Goal: Transaction & Acquisition: Purchase product/service

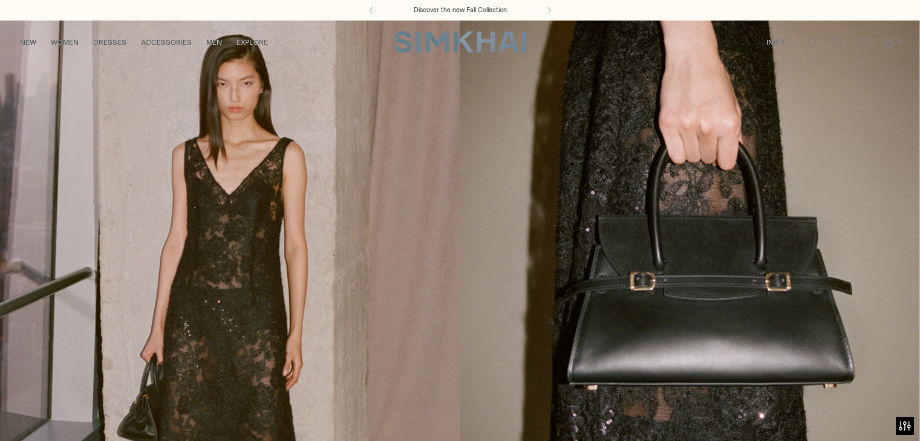
scroll to position [484, 0]
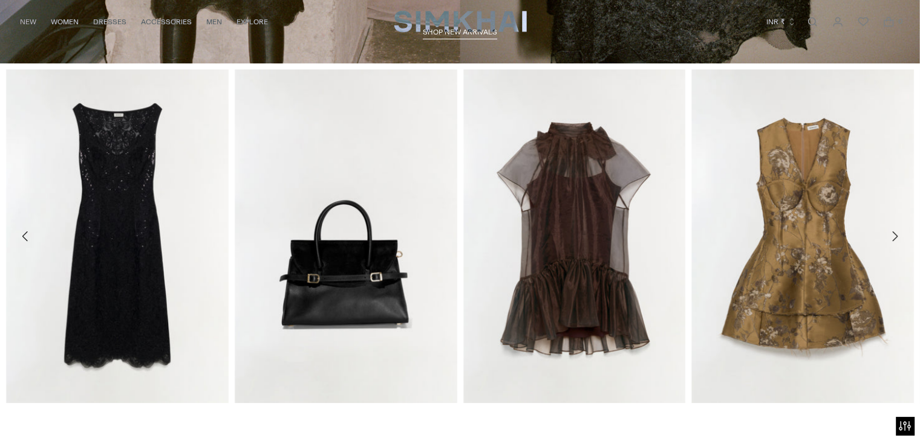
click at [810, 21] on link "Open search modal" at bounding box center [812, 22] width 24 height 24
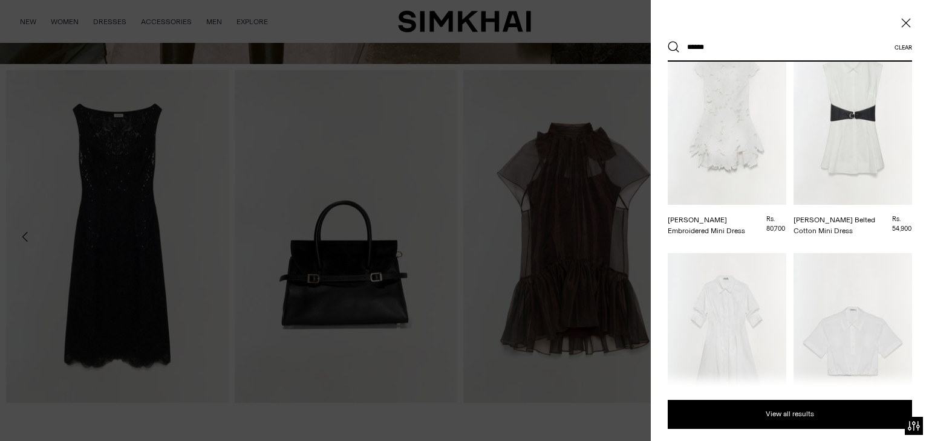
scroll to position [181, 0]
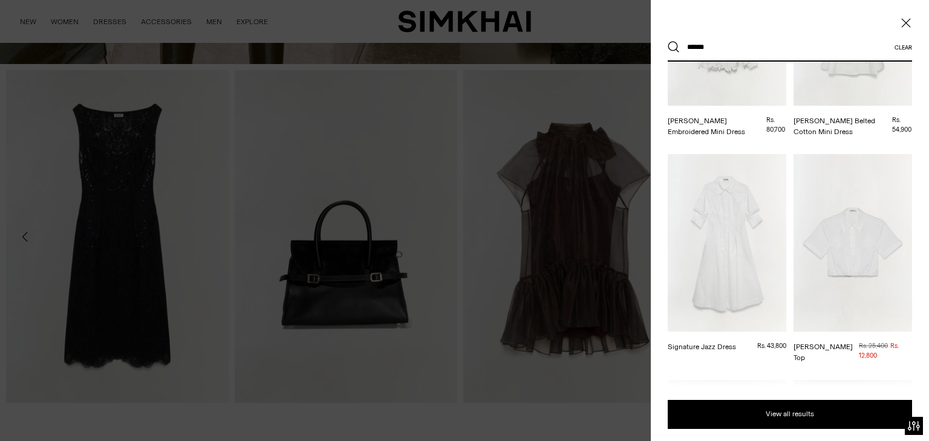
type input "*****"
click at [736, 203] on img at bounding box center [726, 243] width 118 height 178
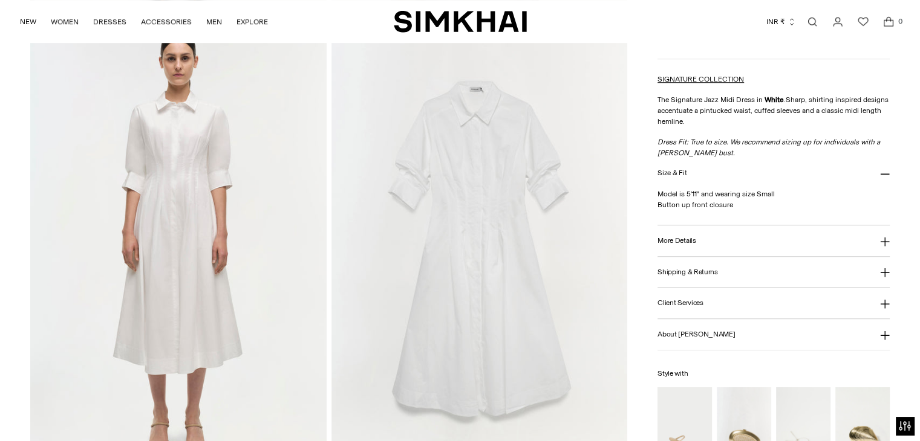
scroll to position [907, 0]
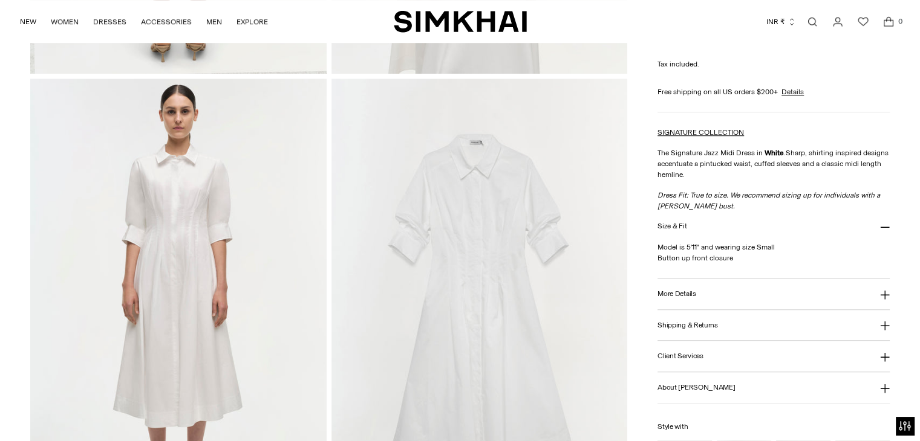
click at [811, 19] on link "Open search modal" at bounding box center [812, 22] width 24 height 24
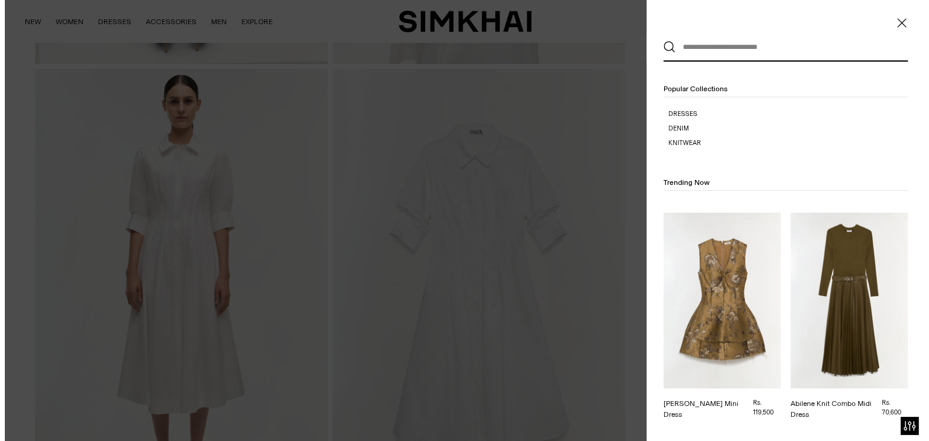
scroll to position [0, 0]
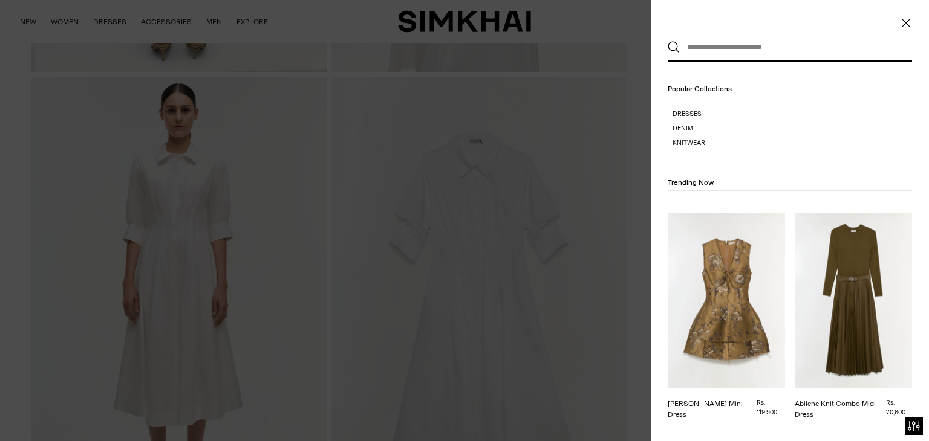
click at [720, 110] on p "Dresses" at bounding box center [791, 114] width 239 height 10
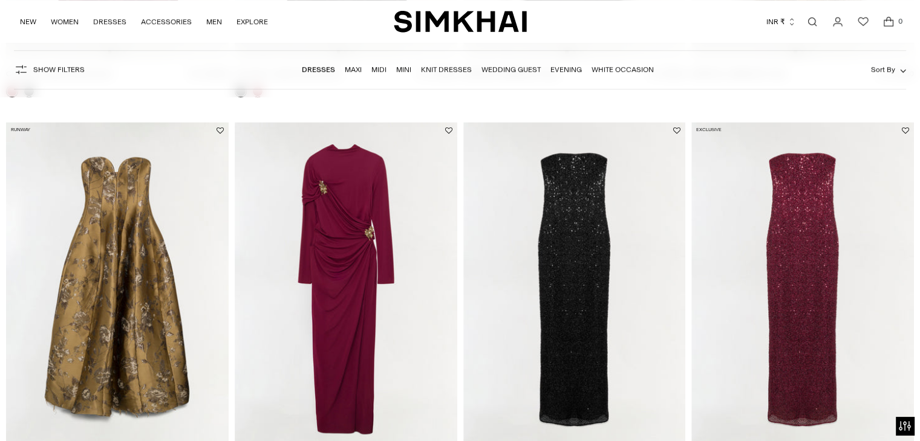
scroll to position [605, 0]
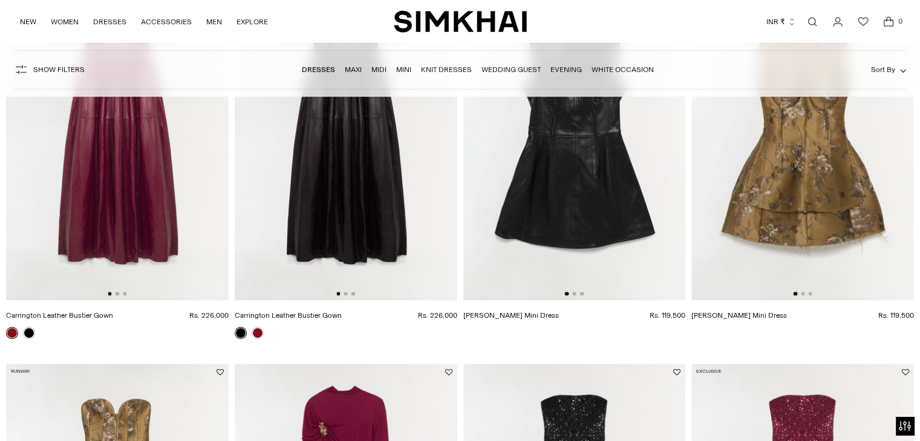
click at [813, 19] on link "Open search modal" at bounding box center [812, 22] width 24 height 24
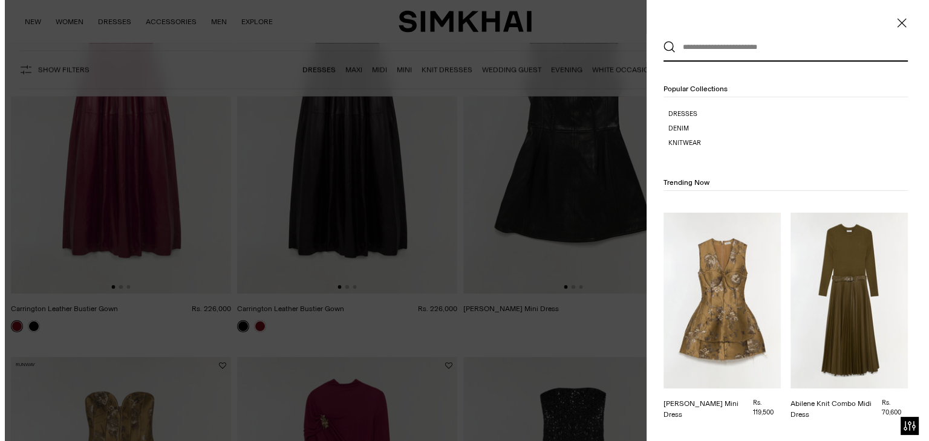
scroll to position [0, 0]
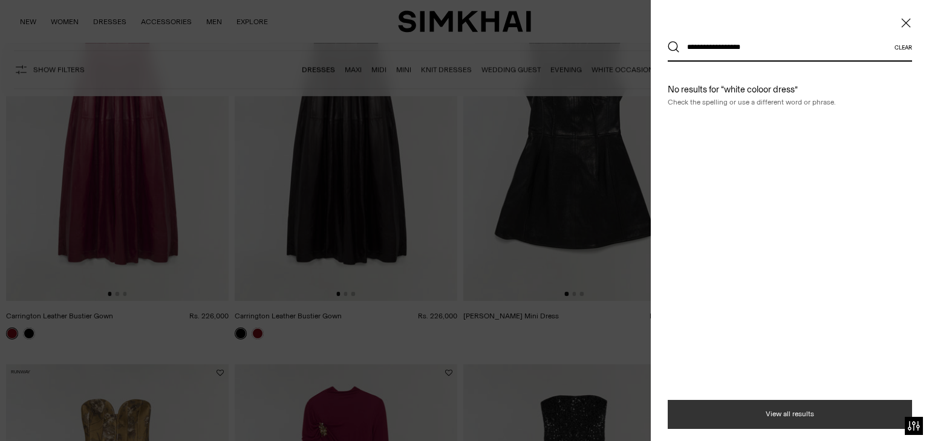
type input "**********"
click at [787, 411] on button "View all results" at bounding box center [789, 414] width 244 height 29
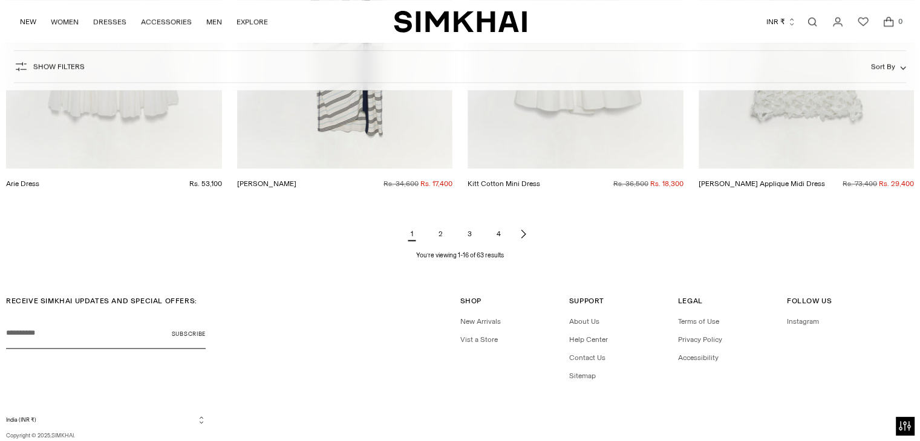
scroll to position [1572, 0]
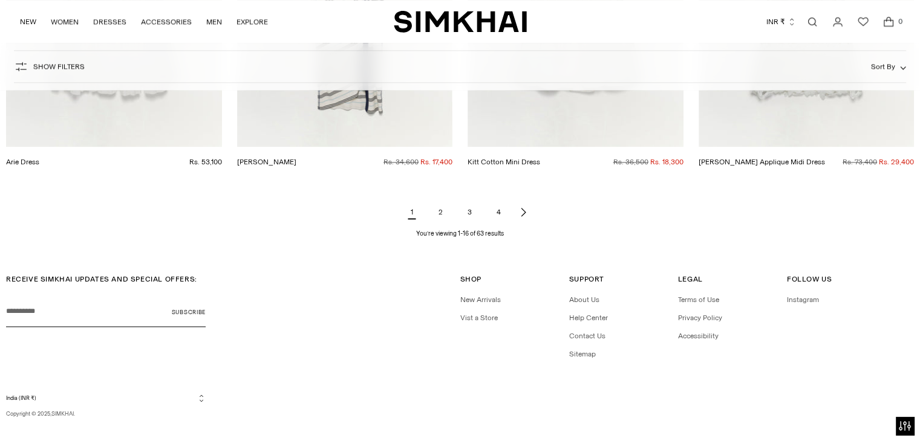
click at [441, 212] on link "2" at bounding box center [441, 212] width 24 height 24
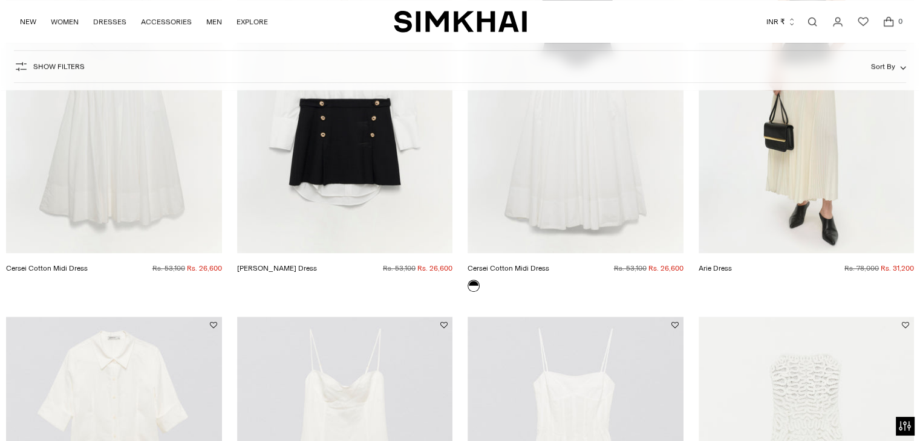
scroll to position [1330, 0]
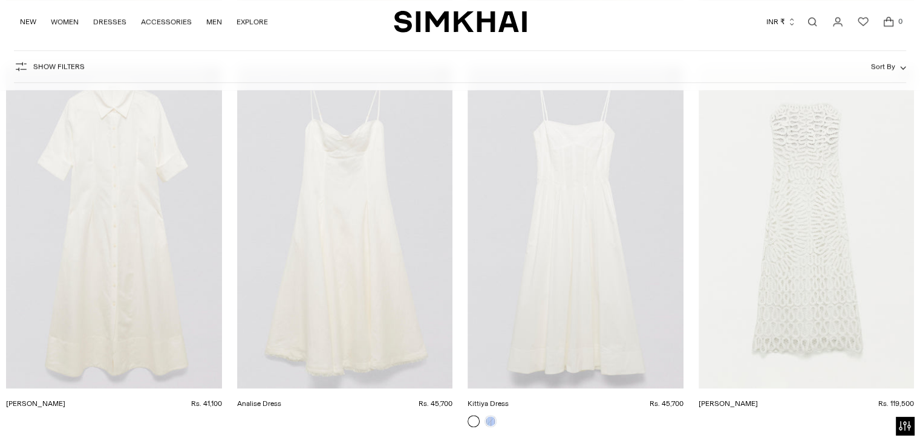
click at [281, 400] on link "Analise Dress" at bounding box center [259, 404] width 44 height 8
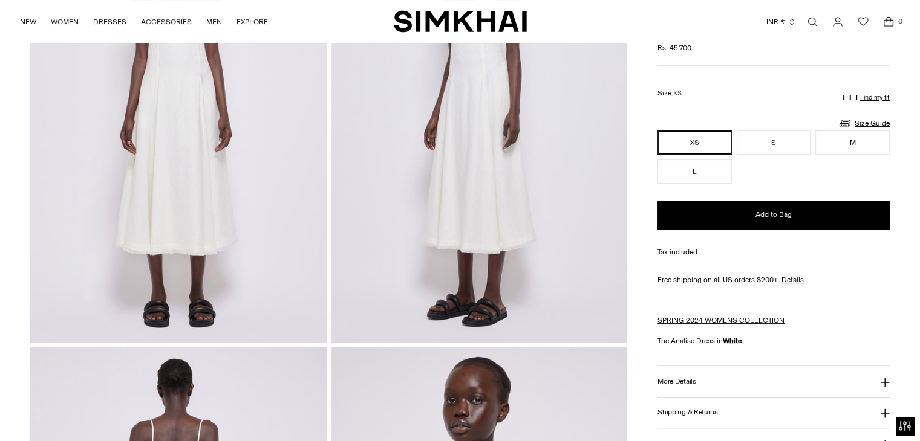
scroll to position [60, 0]
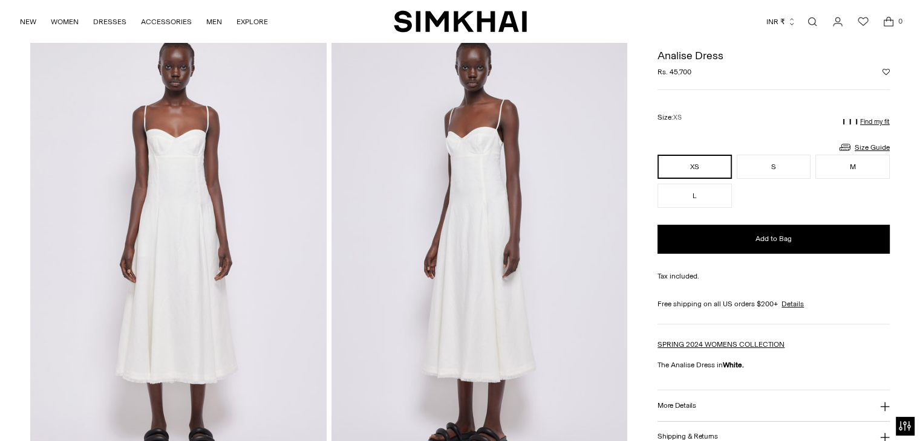
click at [183, 249] on img at bounding box center [178, 249] width 296 height 444
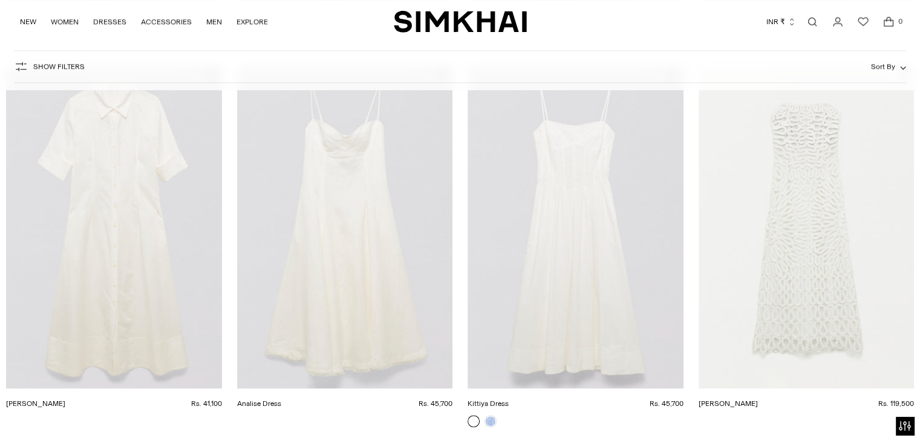
scroll to position [1601, 0]
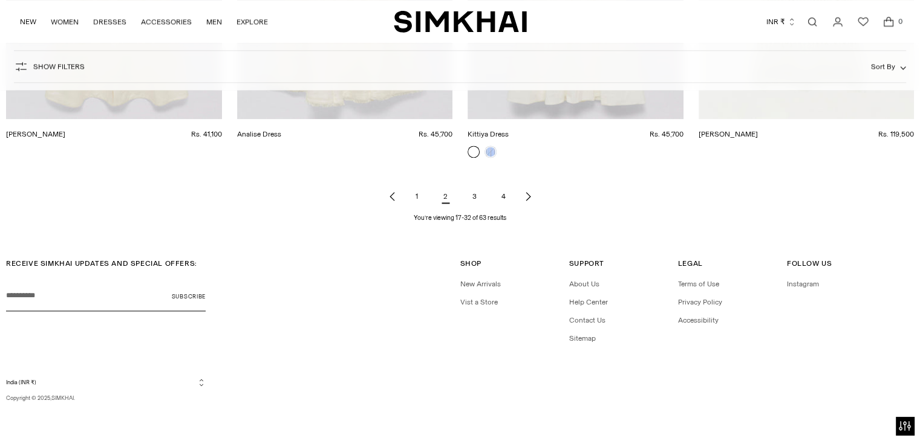
click at [470, 203] on link "3" at bounding box center [474, 196] width 24 height 24
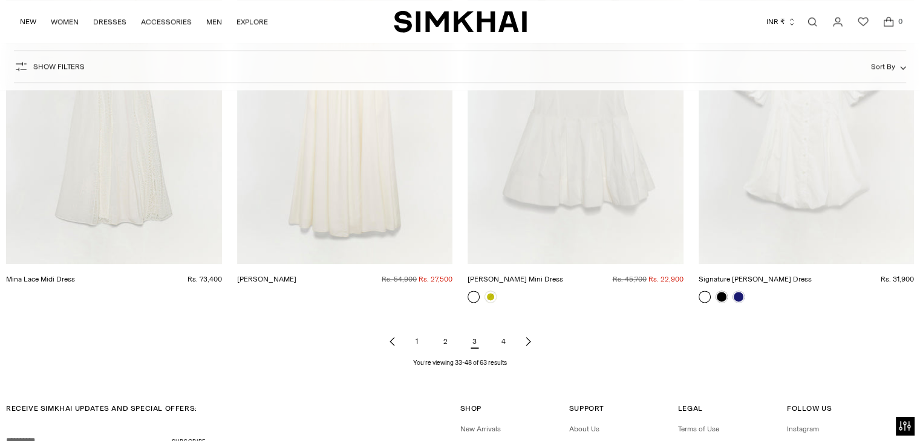
scroll to position [1511, 0]
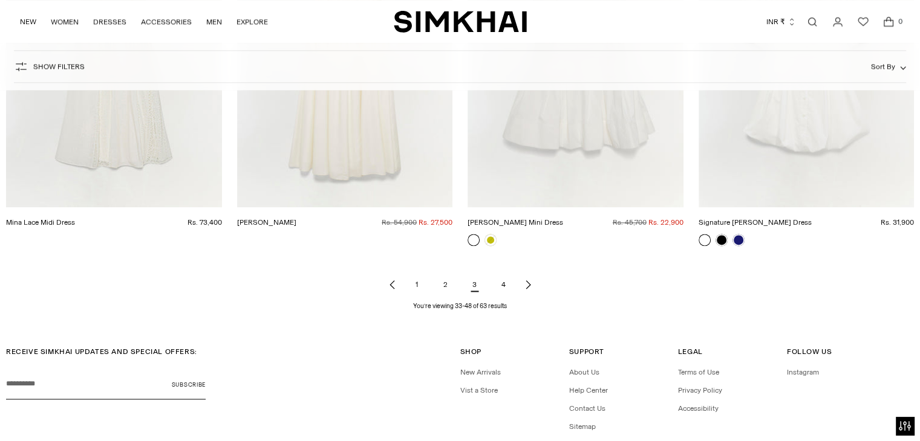
click at [502, 287] on link "4" at bounding box center [504, 285] width 24 height 24
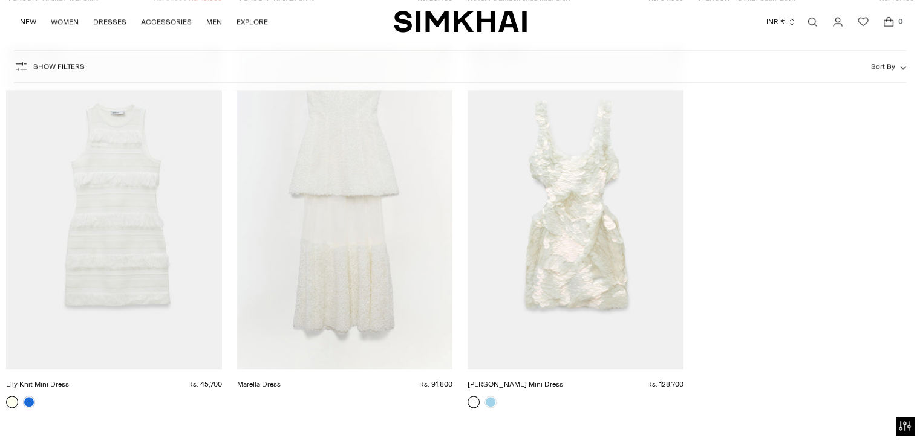
scroll to position [1451, 0]
